Goal: Task Accomplishment & Management: Use online tool/utility

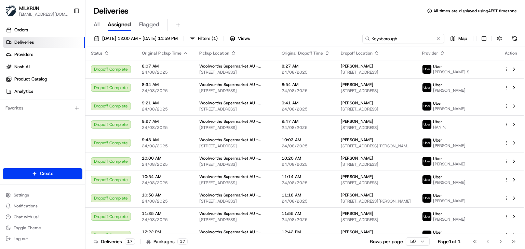
scroll to position [125, 0]
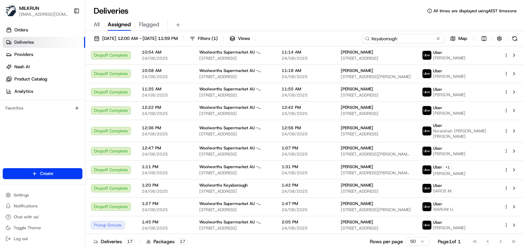
drag, startPoint x: 0, startPoint y: 0, endPoint x: 236, endPoint y: -15, distance: 236.5
click at [236, 0] on html "MILKRUN [EMAIL_ADDRESS][DOMAIN_NAME] Toggle Sidebar Orders Deliveries Providers…" at bounding box center [262, 124] width 525 height 249
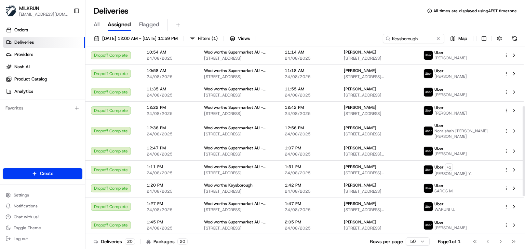
click at [325, 22] on div "All Assigned Flagged" at bounding box center [304, 25] width 439 height 12
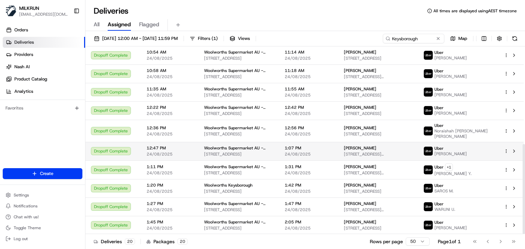
scroll to position [204, 0]
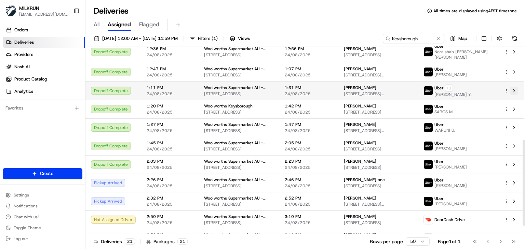
click at [512, 91] on button at bounding box center [514, 91] width 8 height 8
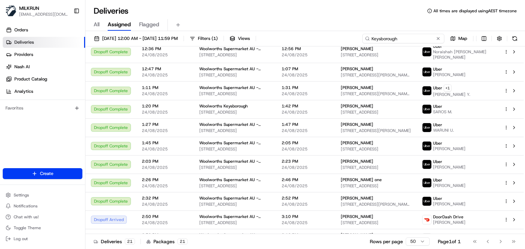
click at [416, 39] on input "Keysborough" at bounding box center [403, 39] width 82 height 10
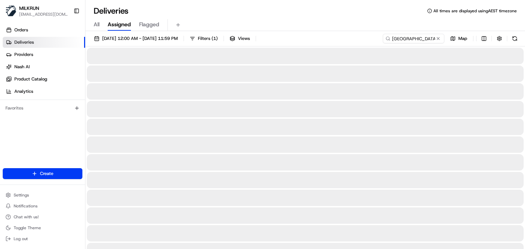
click at [332, 17] on div "All Assigned Flagged" at bounding box center [304, 23] width 439 height 15
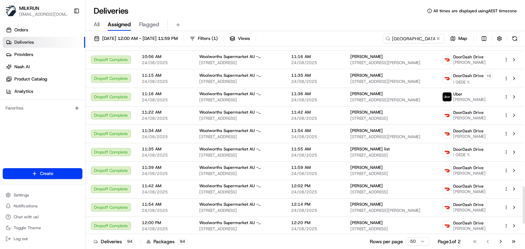
scroll to position [749, 0]
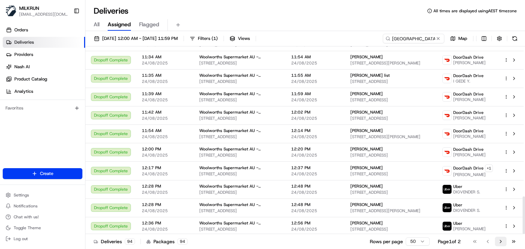
click at [497, 237] on button "Go to next page" at bounding box center [501, 242] width 12 height 10
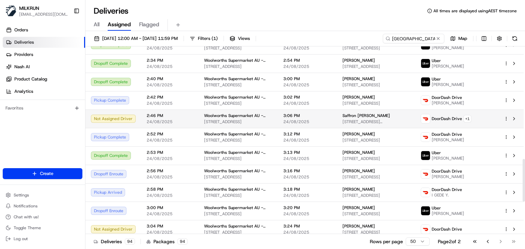
scroll to position [498, 0]
click at [515, 114] on button at bounding box center [514, 118] width 8 height 8
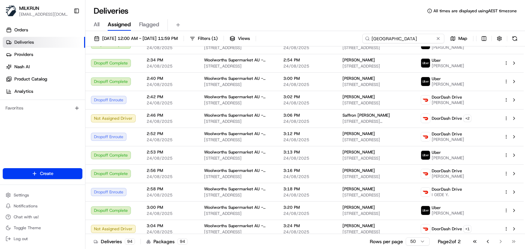
click at [432, 37] on input "neutral bay village" at bounding box center [403, 39] width 82 height 10
paste input "Rosebery"
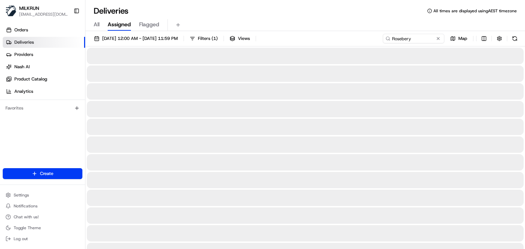
click at [307, 9] on div "Deliveries All times are displayed using AEST timezone" at bounding box center [304, 10] width 439 height 11
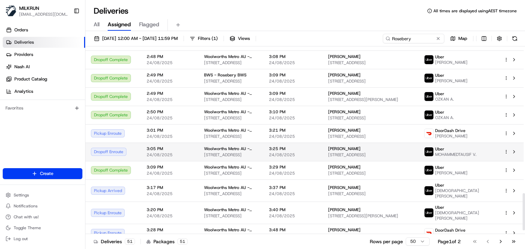
scroll to position [760, 0]
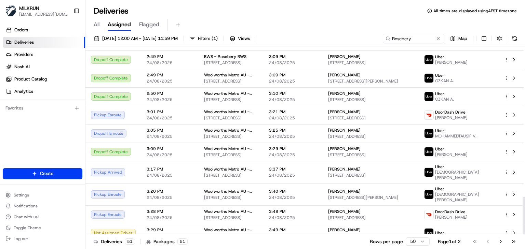
click at [332, 239] on div "Deliveries 51 Packages 51 Rows per page 50 Page 1 of 2 Go to first page Go to p…" at bounding box center [304, 241] width 439 height 15
click at [347, 242] on div "Deliveries 51 Packages 51 Rows per page 50 Page 1 of 2 Go to first page Go to p…" at bounding box center [304, 241] width 439 height 15
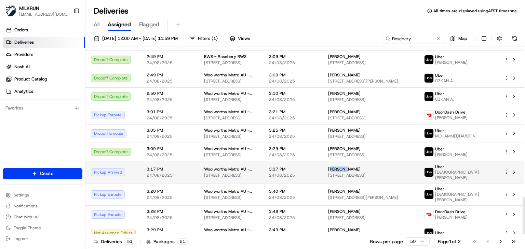
drag, startPoint x: 363, startPoint y: 167, endPoint x: 346, endPoint y: 165, distance: 16.6
click at [346, 167] on div "Tom bate" at bounding box center [370, 169] width 85 height 5
copy span "Tom bate"
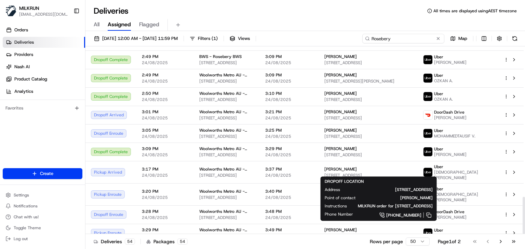
click at [418, 42] on input "Rosebery" at bounding box center [403, 39] width 82 height 10
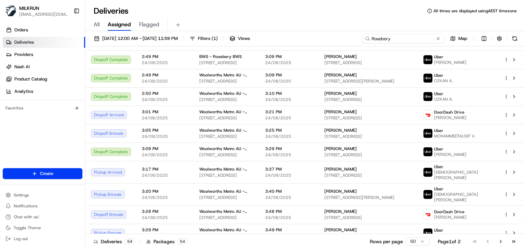
click at [418, 42] on input "Rosebery" at bounding box center [403, 39] width 82 height 10
paste input "Spotswood"
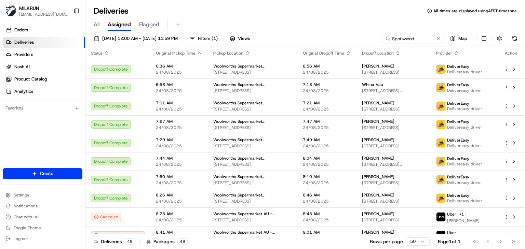
click at [365, 20] on div "All Assigned Flagged" at bounding box center [304, 25] width 439 height 12
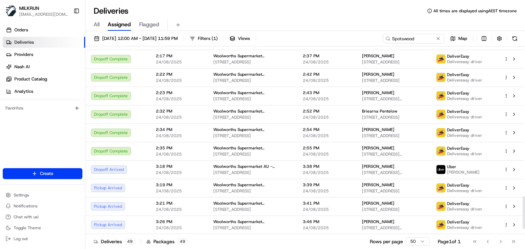
scroll to position [885, 0]
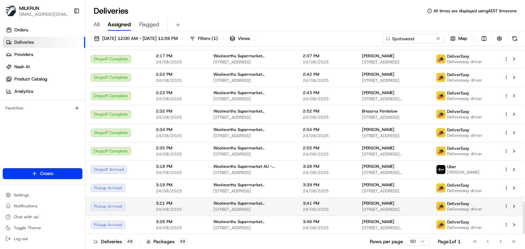
drag, startPoint x: 383, startPoint y: 198, endPoint x: 351, endPoint y: 197, distance: 32.5
click at [356, 197] on td "Tarryn Osborne 10 Lavender Close, Spotswood, Taranaki Region 4310, NZ" at bounding box center [393, 206] width 74 height 18
copy span "Tarryn Osborne"
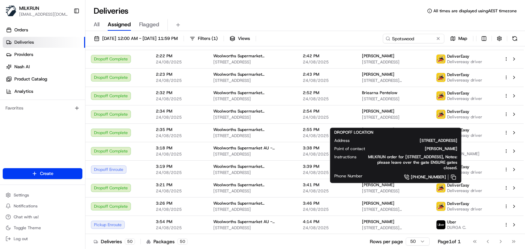
click at [368, 29] on div "All Assigned Flagged" at bounding box center [304, 25] width 439 height 12
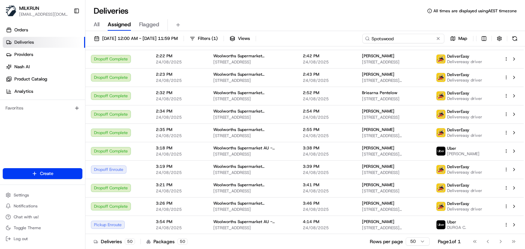
click at [419, 39] on input "Spotswood" at bounding box center [403, 39] width 82 height 10
click at [278, 11] on div "Deliveries All times are displayed using AEST timezone" at bounding box center [304, 10] width 439 height 11
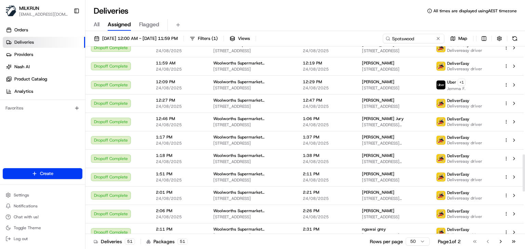
scroll to position [756, 0]
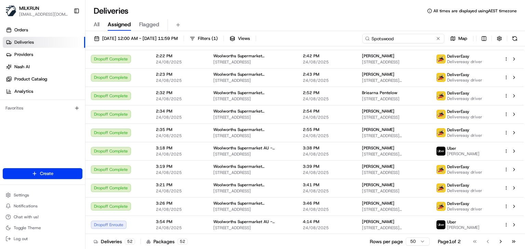
click at [420, 39] on input "Spotswood" at bounding box center [403, 39] width 82 height 10
paste input "Woolooware Bay"
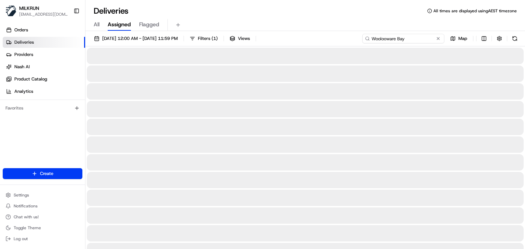
type input "Woolooware Bay"
click at [317, 28] on div "All Assigned Flagged" at bounding box center [304, 25] width 439 height 12
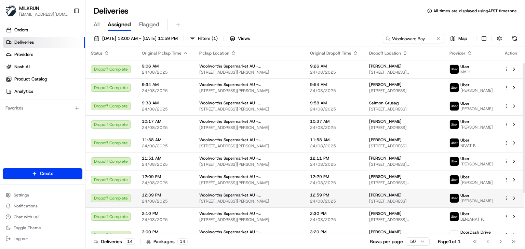
scroll to position [84, 0]
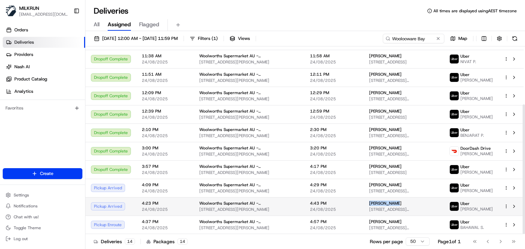
drag, startPoint x: 377, startPoint y: 202, endPoint x: 351, endPoint y: 203, distance: 26.0
click at [363, 203] on td "Pat Apoleski 136 Torres St, Kurnell, NSW 2231, AU" at bounding box center [403, 206] width 80 height 18
copy span "Pat Apoleski"
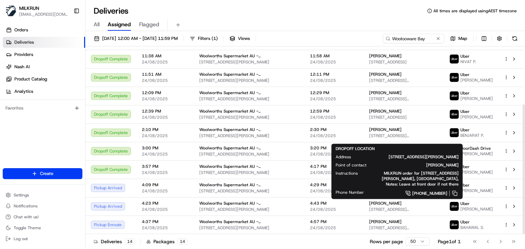
click at [330, 25] on div "All Assigned Flagged" at bounding box center [304, 25] width 439 height 12
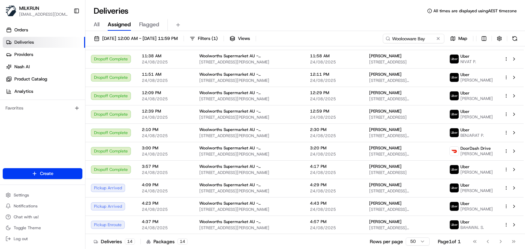
click at [351, 240] on div "Deliveries 14 Packages 14 Rows per page 50 Page 1 of 1 Go to first page Go to p…" at bounding box center [304, 241] width 439 height 15
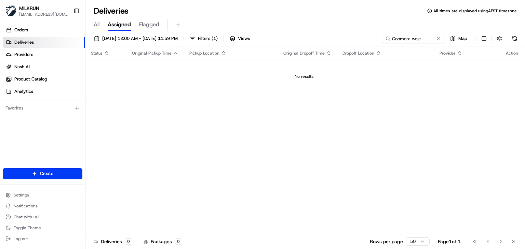
click at [400, 41] on input "Coomera west" at bounding box center [413, 39] width 61 height 10
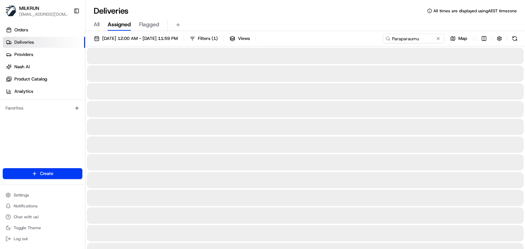
type input "Paraparaumu"
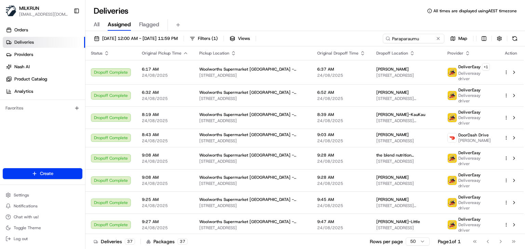
click at [323, 26] on div "All Assigned Flagged" at bounding box center [304, 25] width 439 height 12
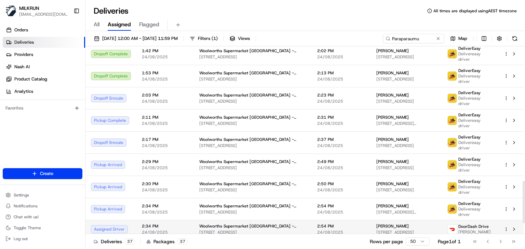
scroll to position [637, 0]
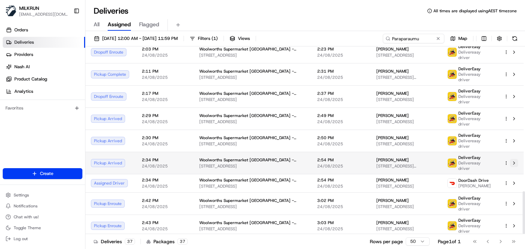
drag, startPoint x: 509, startPoint y: 158, endPoint x: 512, endPoint y: 159, distance: 3.4
click at [512, 159] on div at bounding box center [510, 163] width 14 height 8
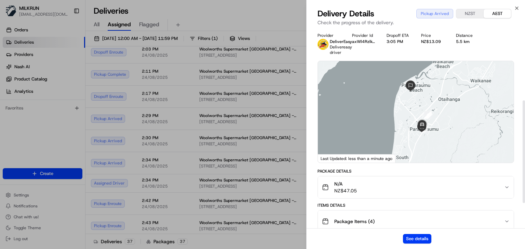
scroll to position [189, 0]
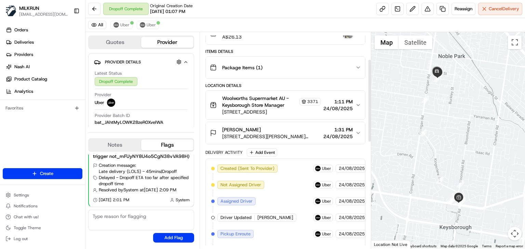
scroll to position [67, 0]
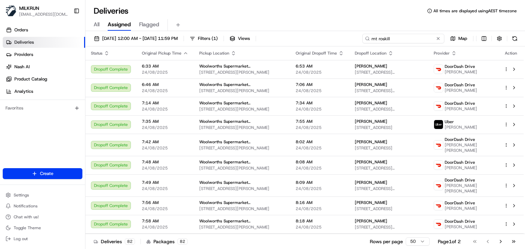
click at [424, 38] on input "mt roskill" at bounding box center [403, 39] width 82 height 10
click at [424, 38] on input "mt" at bounding box center [403, 39] width 82 height 10
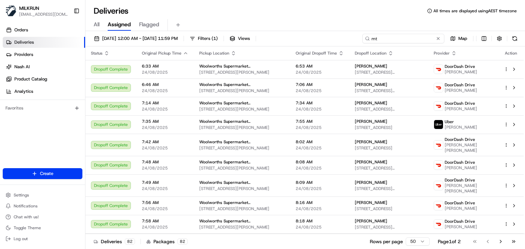
type input "m"
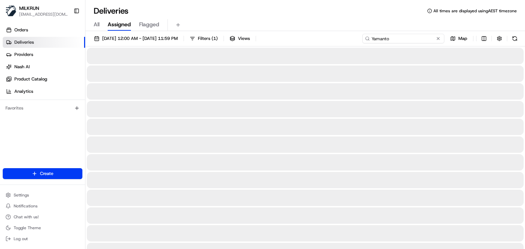
type input "Yamanto"
click at [342, 15] on div "Deliveries All times are displayed using AEST timezone" at bounding box center [304, 10] width 439 height 11
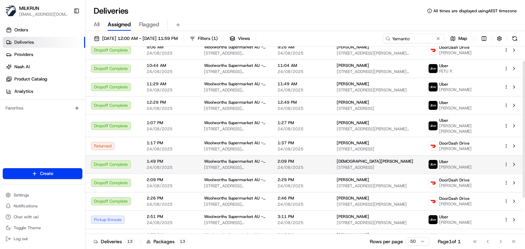
scroll to position [19, 0]
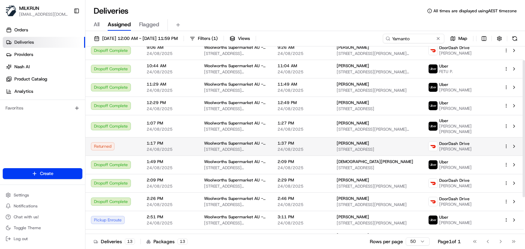
drag, startPoint x: 387, startPoint y: 141, endPoint x: 352, endPoint y: 137, distance: 35.4
click at [352, 137] on td "Jessica Mazzola 39 Huntingdale St, Leichhardt, QLD 4305, AU" at bounding box center [377, 146] width 92 height 18
copy span "Jessica Mazzola"
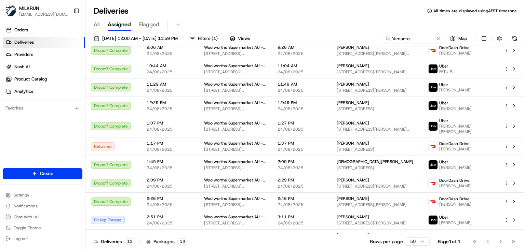
click at [330, 10] on div "Deliveries All times are displayed using AEST timezone" at bounding box center [304, 10] width 439 height 11
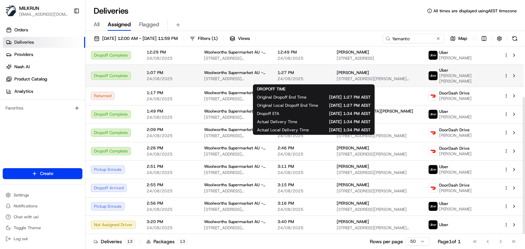
scroll to position [66, 0]
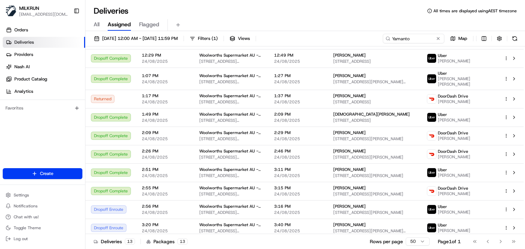
click at [235, 9] on div "Deliveries All times are displayed using AEST timezone" at bounding box center [304, 10] width 439 height 11
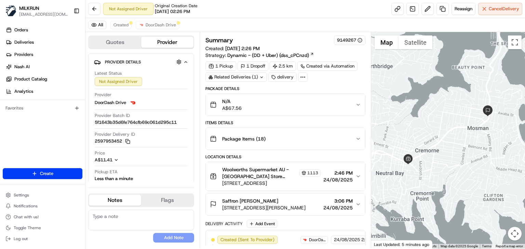
scroll to position [150, 0]
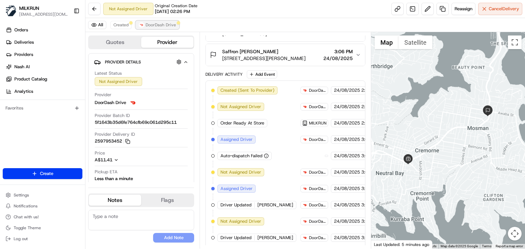
click at [155, 24] on span "DoorDash Drive" at bounding box center [160, 24] width 30 height 5
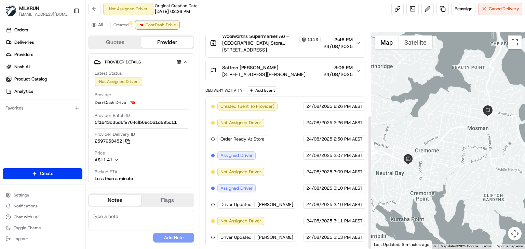
scroll to position [133, 0]
click at [117, 27] on span "Created" at bounding box center [120, 24] width 15 height 5
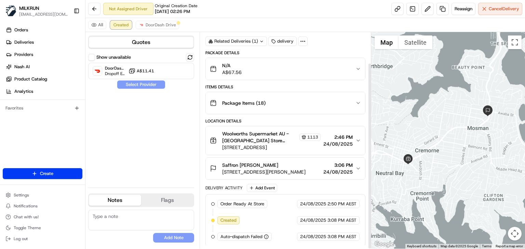
scroll to position [36, 0]
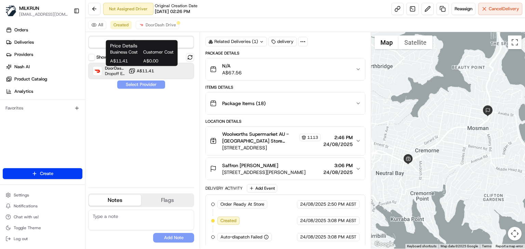
click at [139, 68] on span "A$11.41" at bounding box center [145, 70] width 17 height 5
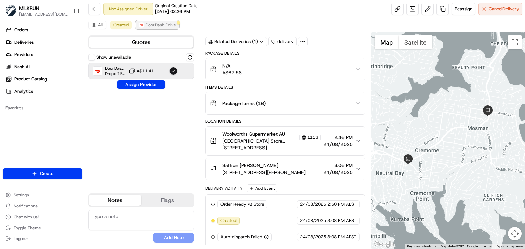
click at [165, 24] on span "DoorDash Drive" at bounding box center [160, 24] width 30 height 5
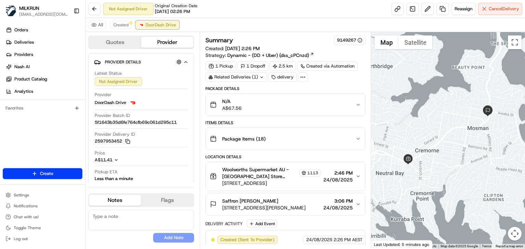
scroll to position [133, 0]
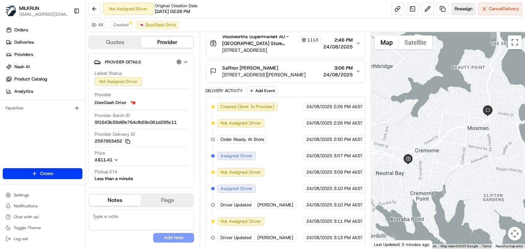
click at [462, 12] on span "Reassign" at bounding box center [463, 9] width 18 height 6
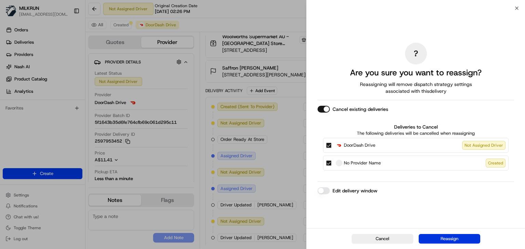
click at [438, 237] on button "Reassign" at bounding box center [448, 239] width 61 height 10
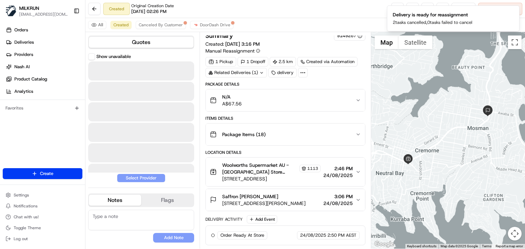
scroll to position [3, 0]
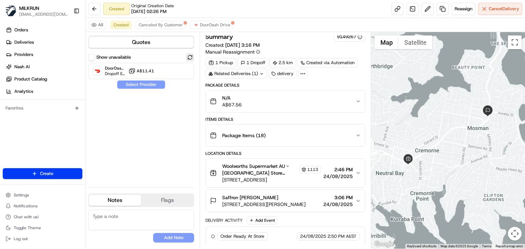
click at [191, 57] on button at bounding box center [190, 57] width 8 height 8
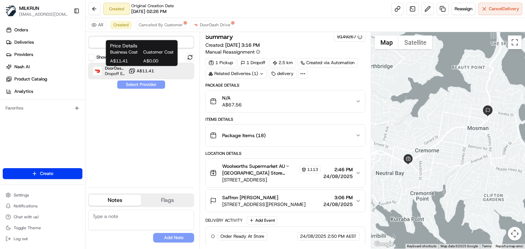
click at [135, 74] on icon at bounding box center [131, 71] width 7 height 7
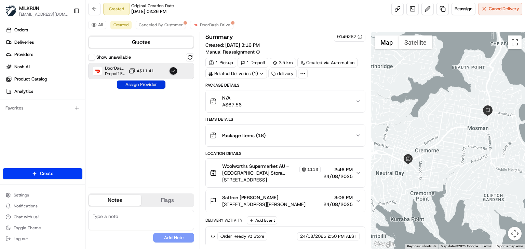
click at [139, 82] on button "Assign Provider" at bounding box center [141, 85] width 48 height 8
click at [174, 140] on div "Show unavailable DoorDash Drive Dropoff ETA 59 minutes A$11.41 Assign Provider" at bounding box center [141, 117] width 106 height 129
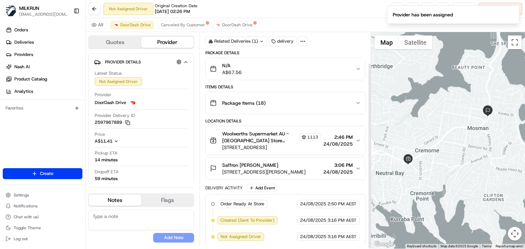
scroll to position [36, 0]
click at [514, 10] on icon "Notifications (F8)" at bounding box center [513, 11] width 3 height 3
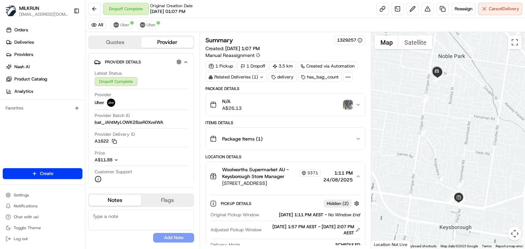
scroll to position [211, 0]
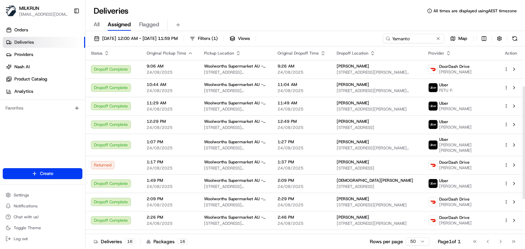
scroll to position [66, 0]
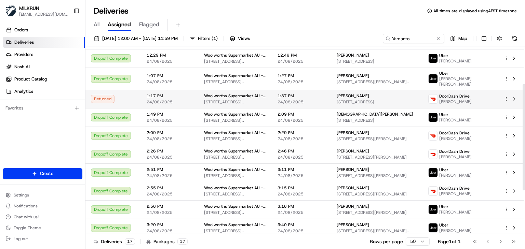
drag, startPoint x: 387, startPoint y: 98, endPoint x: 352, endPoint y: 97, distance: 34.2
click at [352, 97] on div "[PERSON_NAME] [STREET_ADDRESS][PERSON_NAME]" at bounding box center [376, 99] width 81 height 12
copy span "[PERSON_NAME]"
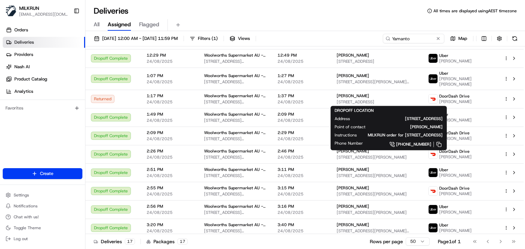
click at [200, 15] on div "Deliveries All times are displayed using AEST timezone" at bounding box center [304, 10] width 439 height 11
